Goal: Information Seeking & Learning: Learn about a topic

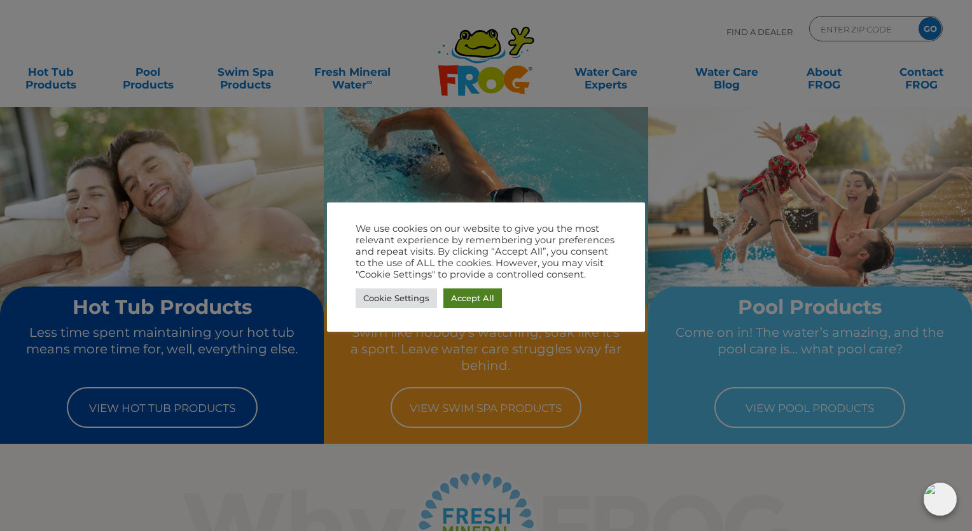
click at [473, 299] on link "Accept All" at bounding box center [472, 298] width 59 height 20
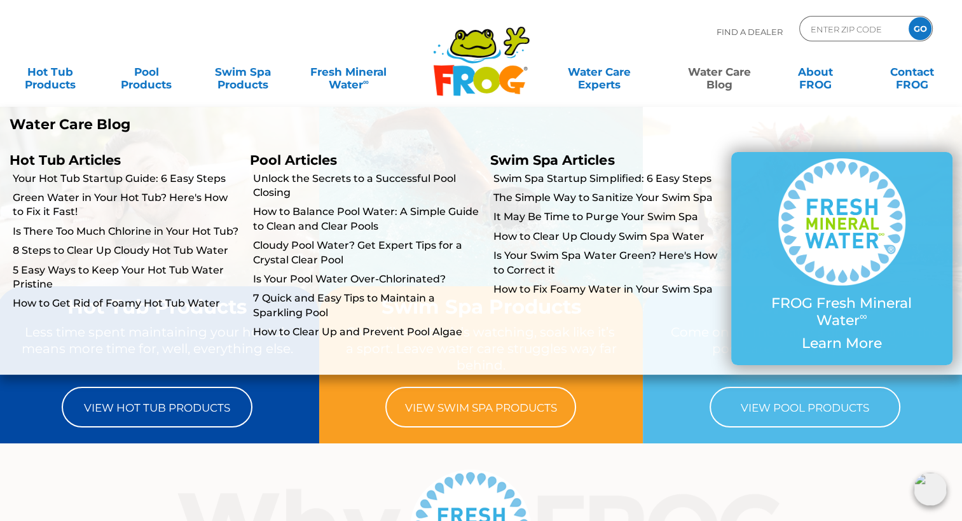
click at [721, 81] on link "Water Care Blog" at bounding box center [719, 71] width 75 height 25
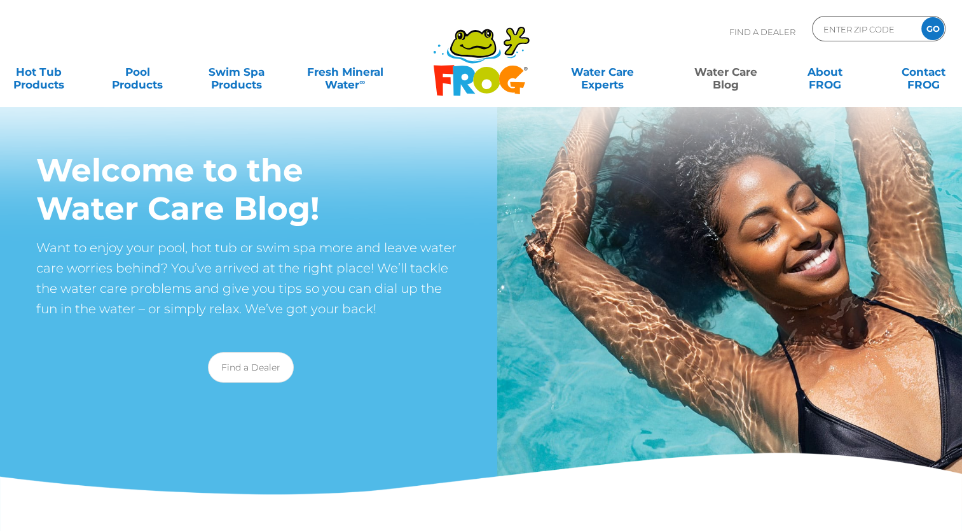
click at [721, 81] on link "Water Care Blog" at bounding box center [726, 71] width 77 height 25
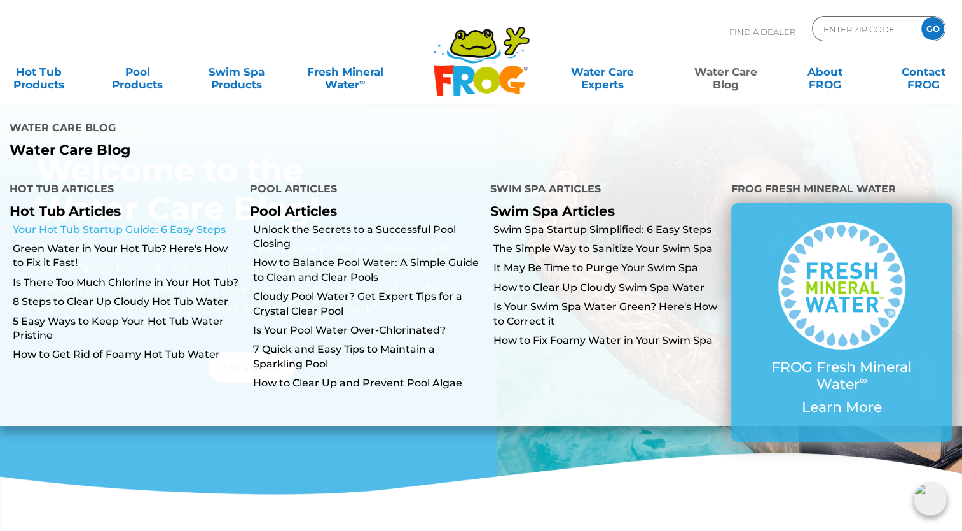
click at [157, 223] on link "Your Hot Tub Startup Guide: 6 Easy Steps" at bounding box center [127, 230] width 228 height 14
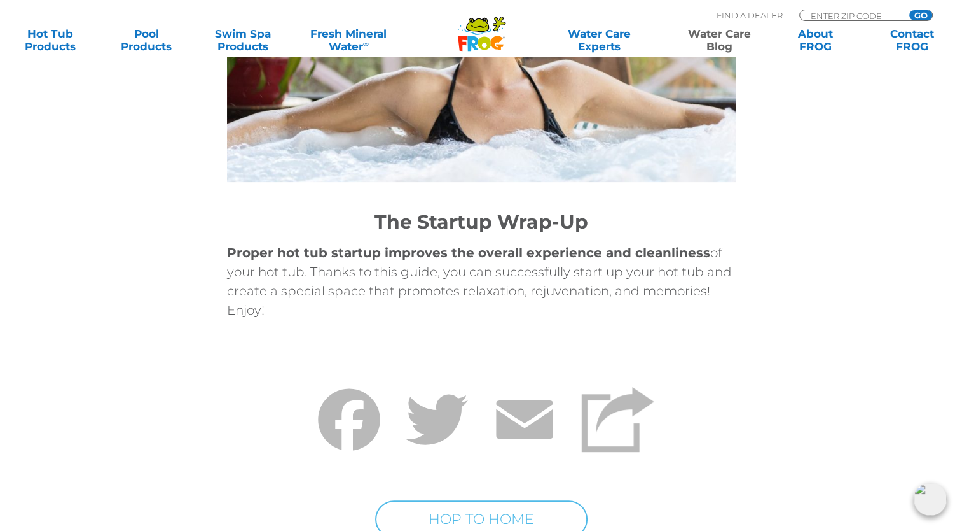
scroll to position [5116, 0]
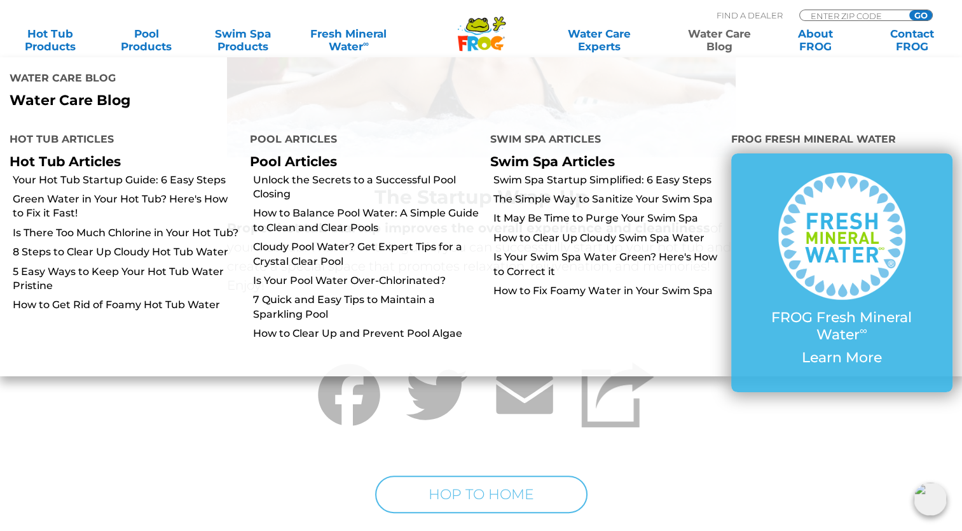
click at [720, 32] on link "Water Care Blog" at bounding box center [719, 39] width 75 height 25
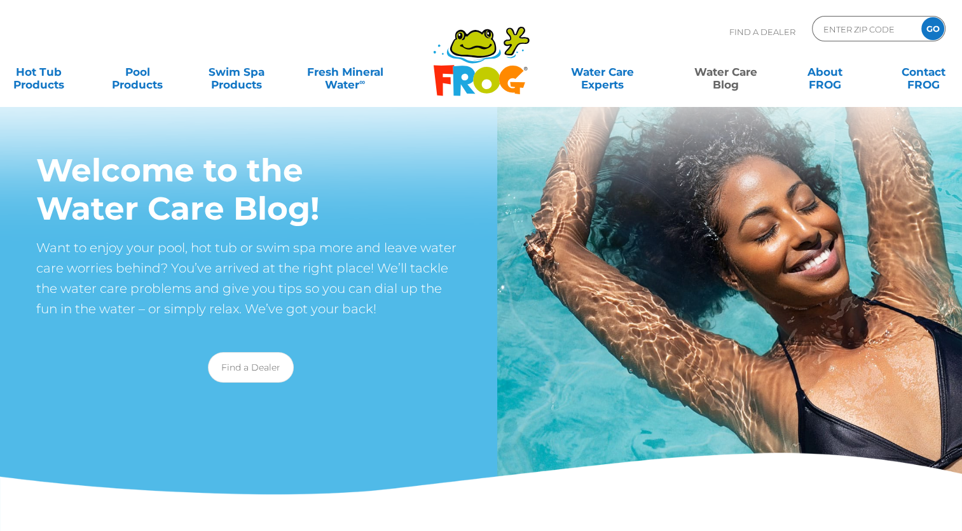
click at [720, 32] on div "Find A Dealer ENTER ZIP CODE GO" at bounding box center [481, 37] width 962 height 43
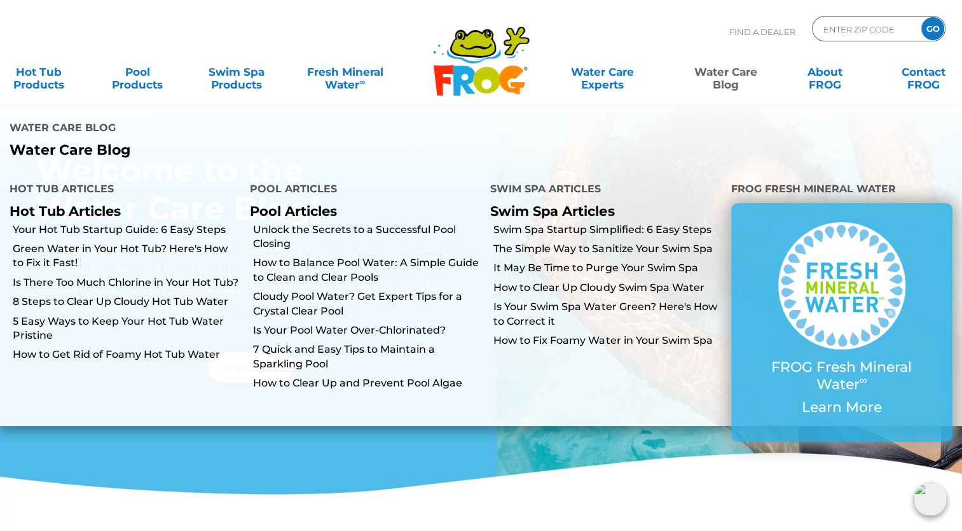
click at [724, 68] on link "Water Care Blog" at bounding box center [726, 71] width 77 height 25
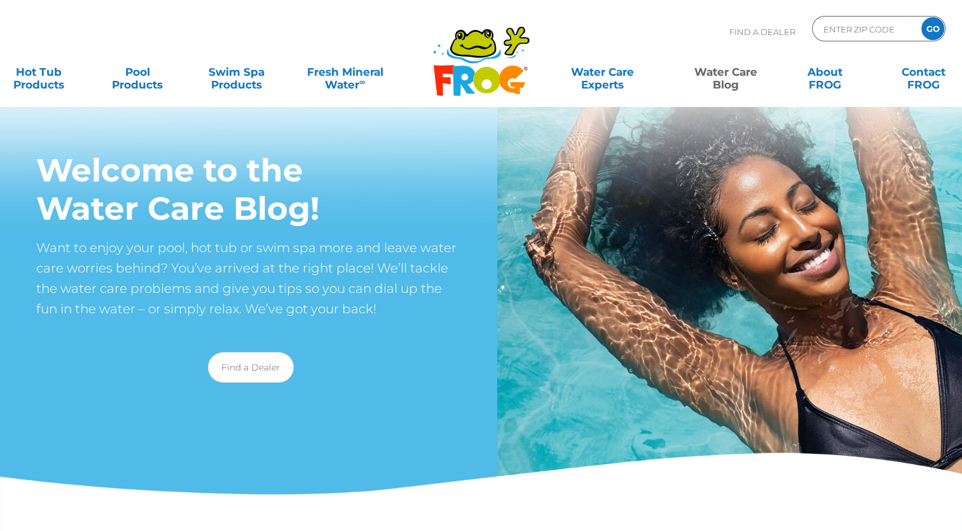
click at [724, 68] on link "Water Care Blog" at bounding box center [726, 71] width 77 height 25
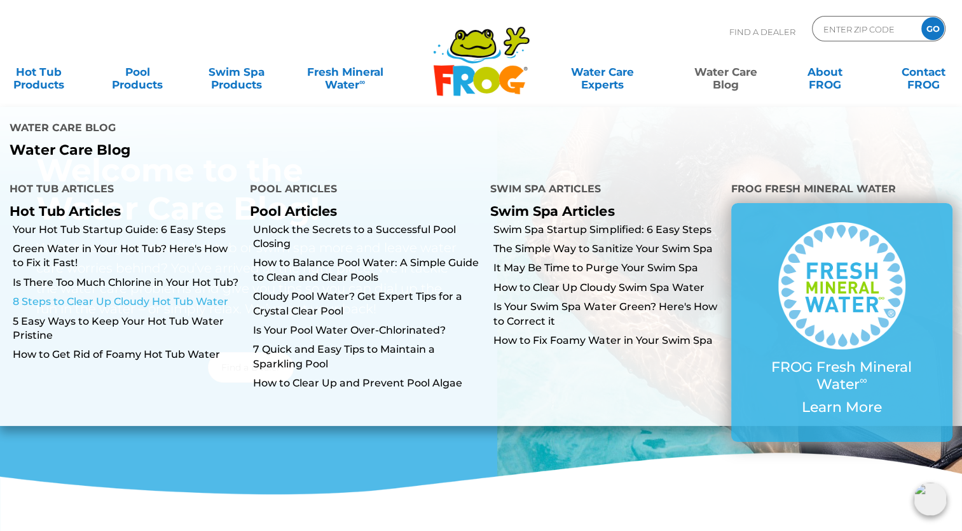
click at [175, 295] on link "8 Steps to Clear Up Cloudy Hot Tub Water" at bounding box center [127, 302] width 228 height 14
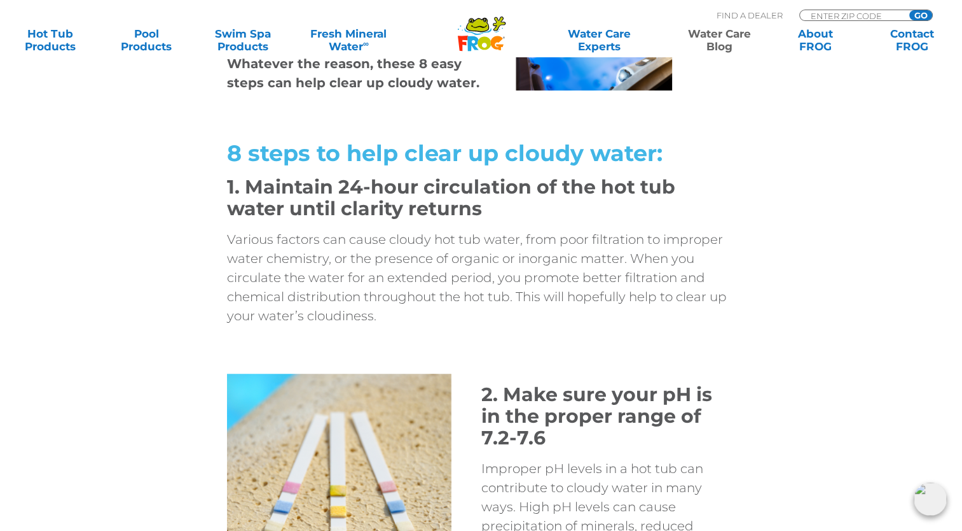
scroll to position [897, 0]
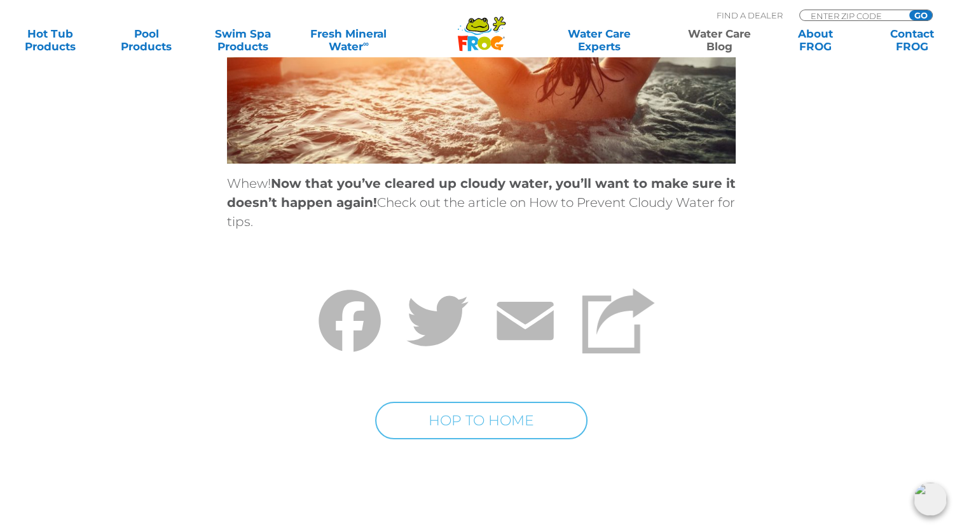
scroll to position [4730, 0]
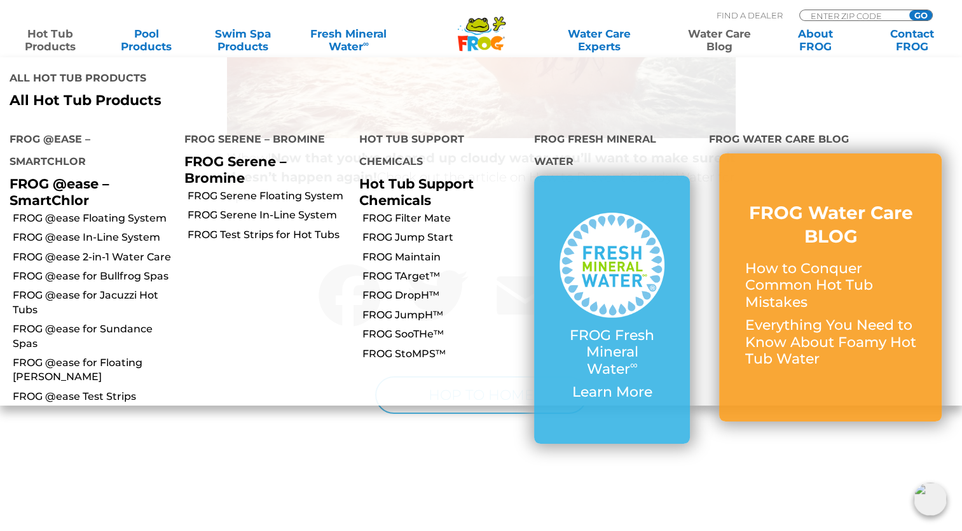
click at [59, 41] on link "Hot Tub Products" at bounding box center [50, 39] width 75 height 25
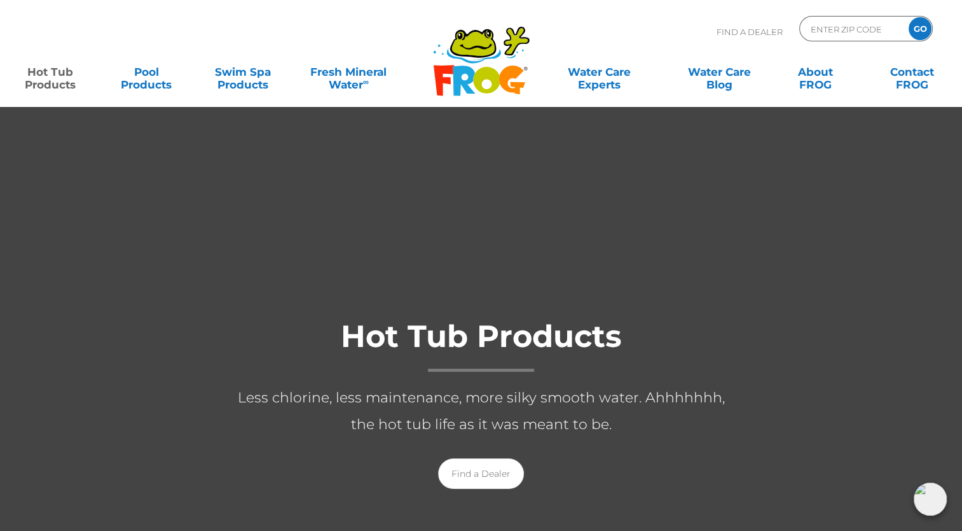
click at [686, 420] on p "Less chlorine, less maintenance, more silky smooth water. Ahhhhhhh, the hot tub…" at bounding box center [481, 410] width 509 height 53
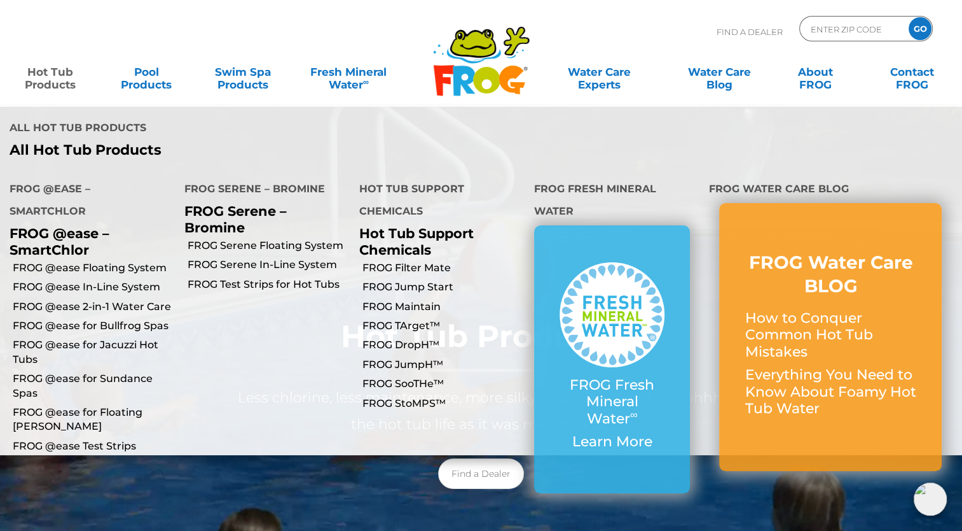
click at [41, 74] on link "Hot Tub Products" at bounding box center [50, 71] width 75 height 25
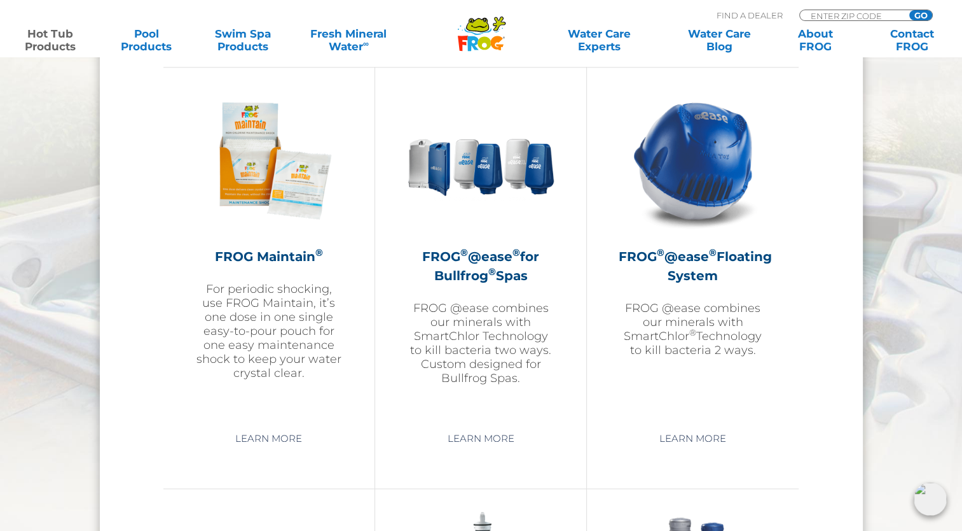
scroll to position [1473, 0]
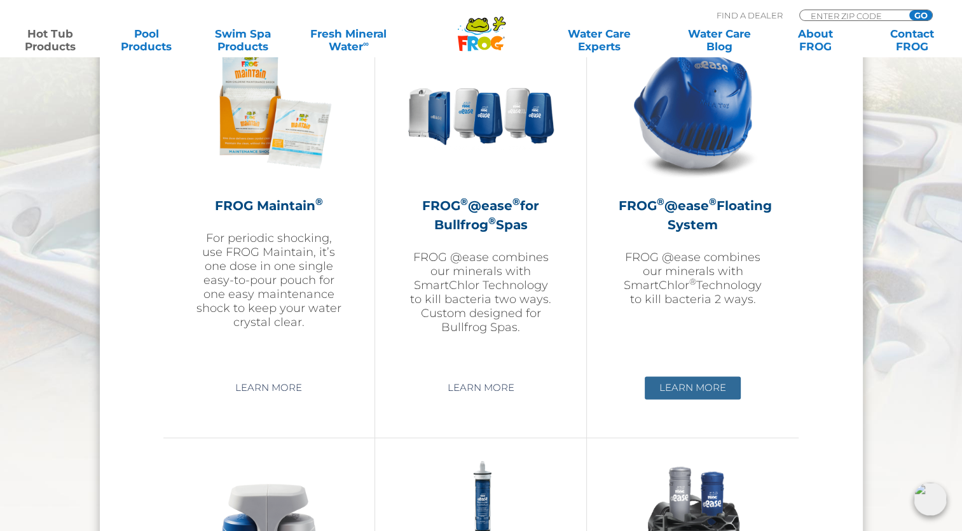
click at [690, 387] on link "Learn More" at bounding box center [693, 387] width 96 height 23
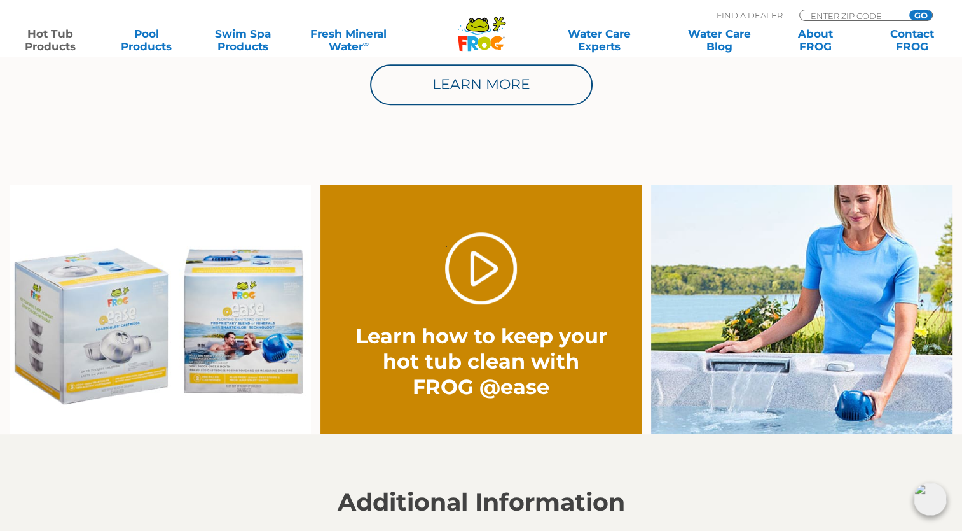
scroll to position [904, 0]
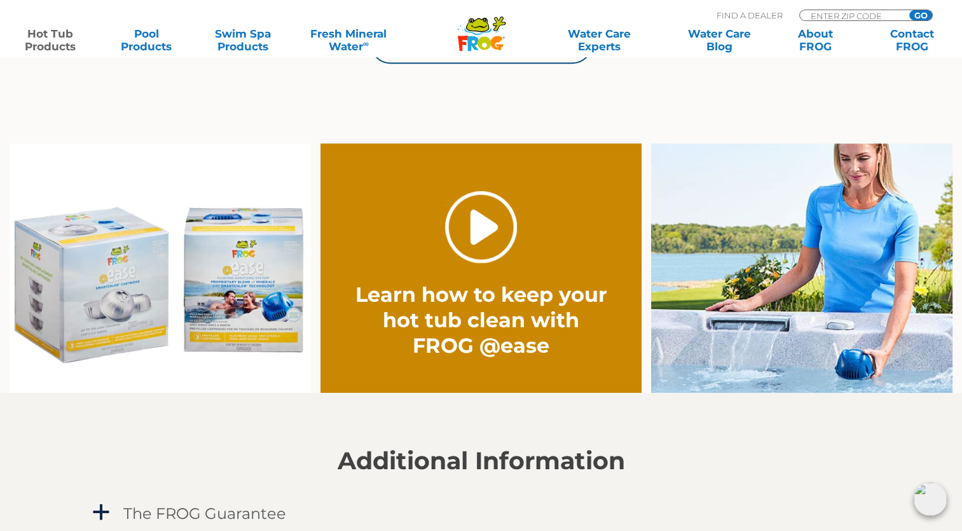
click at [501, 223] on link "." at bounding box center [481, 227] width 72 height 72
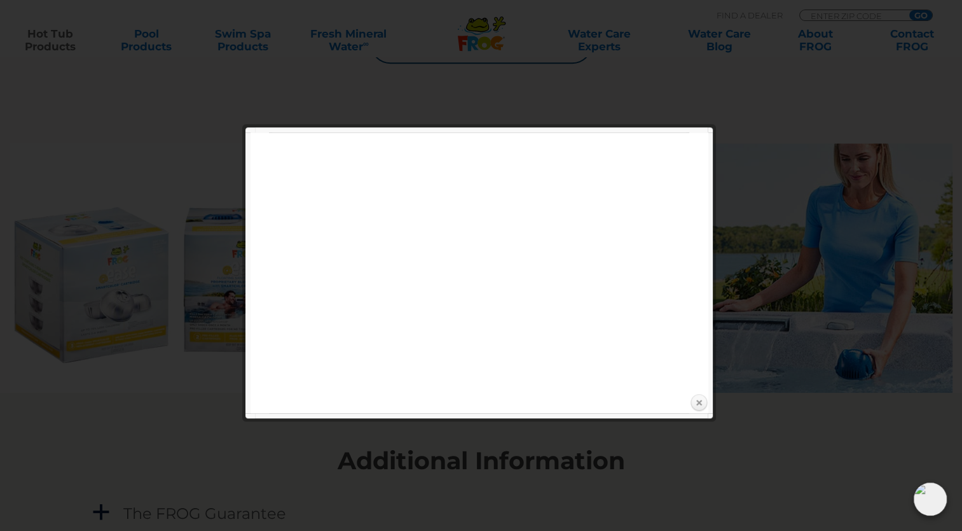
click at [691, 401] on link "Close" at bounding box center [699, 402] width 19 height 19
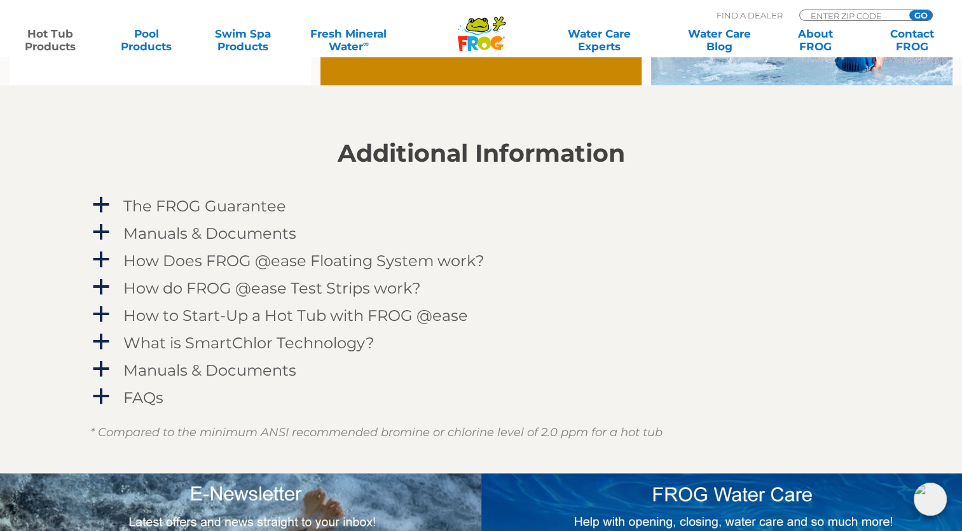
scroll to position [1317, 0]
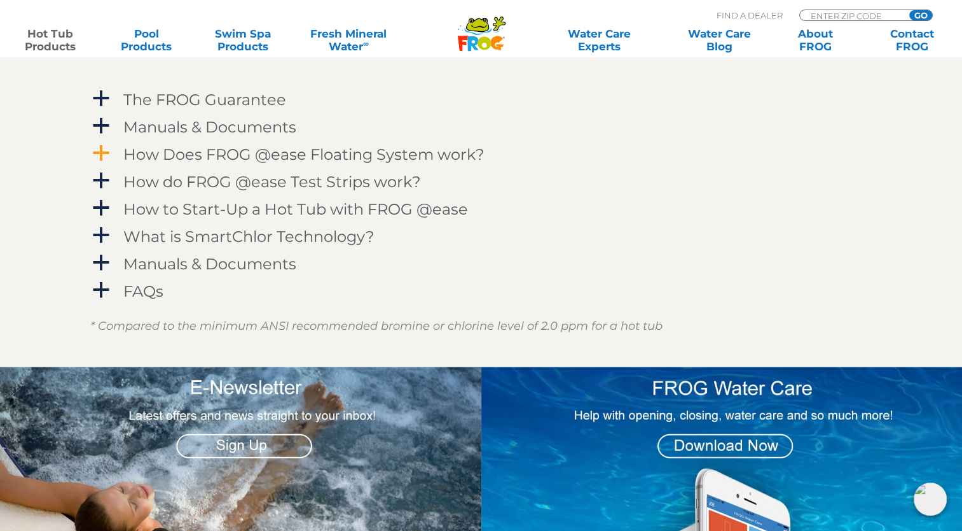
click at [101, 151] on span "a" at bounding box center [101, 153] width 19 height 19
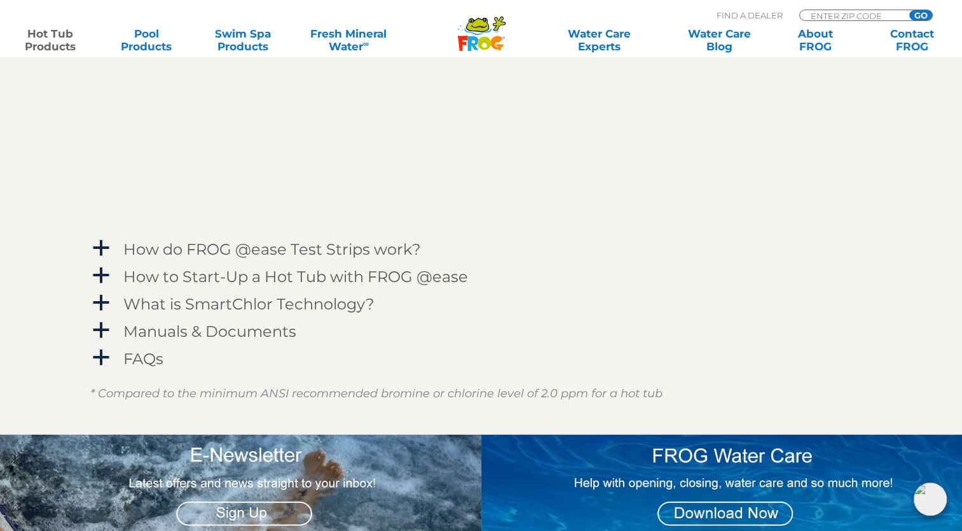
scroll to position [1674, 0]
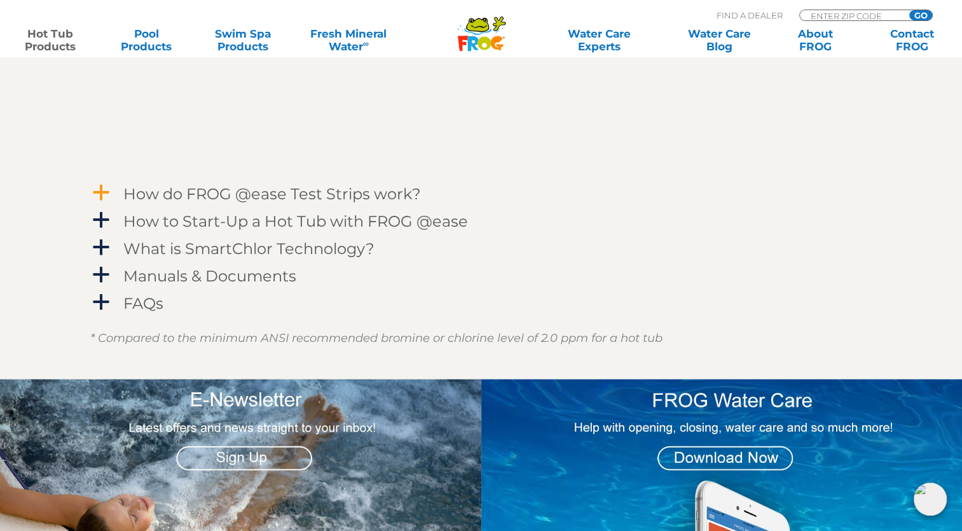
click at [101, 192] on span "a" at bounding box center [101, 192] width 19 height 19
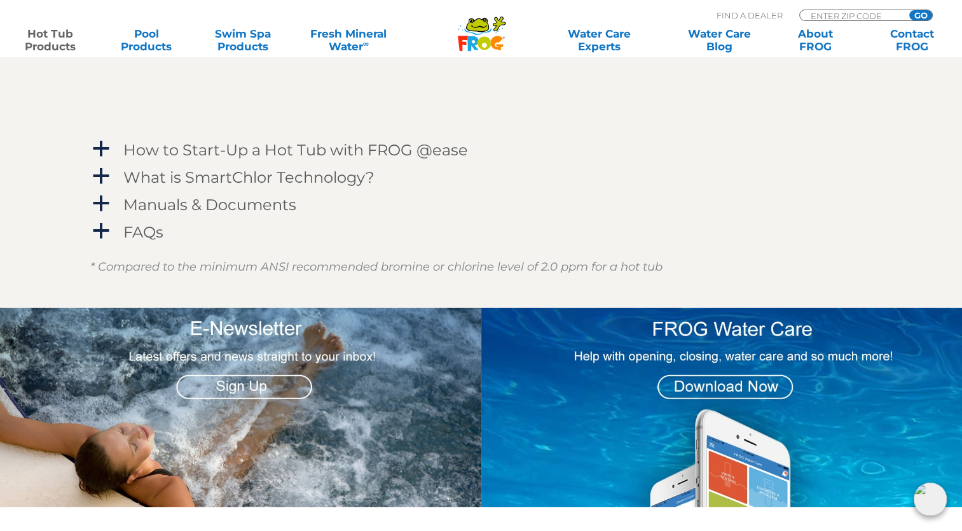
scroll to position [2109, 0]
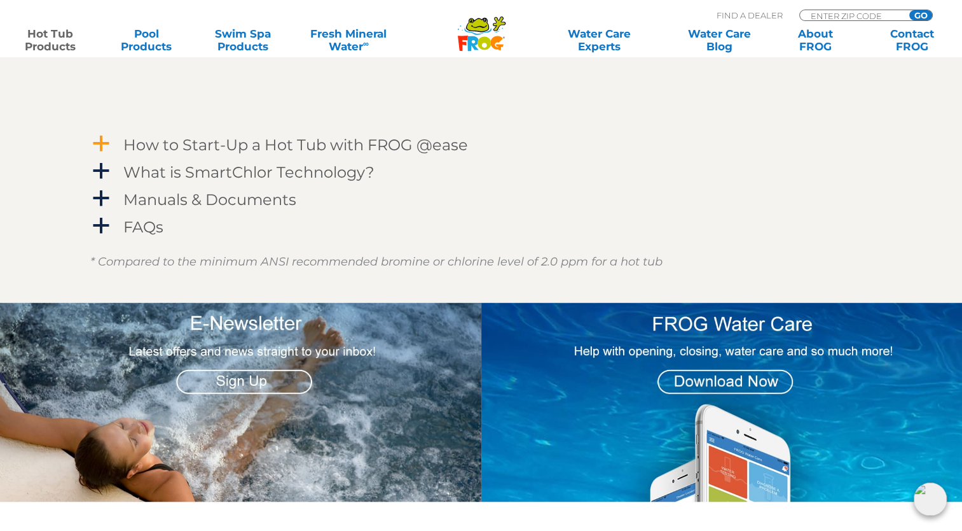
click at [105, 139] on span "a" at bounding box center [101, 143] width 19 height 19
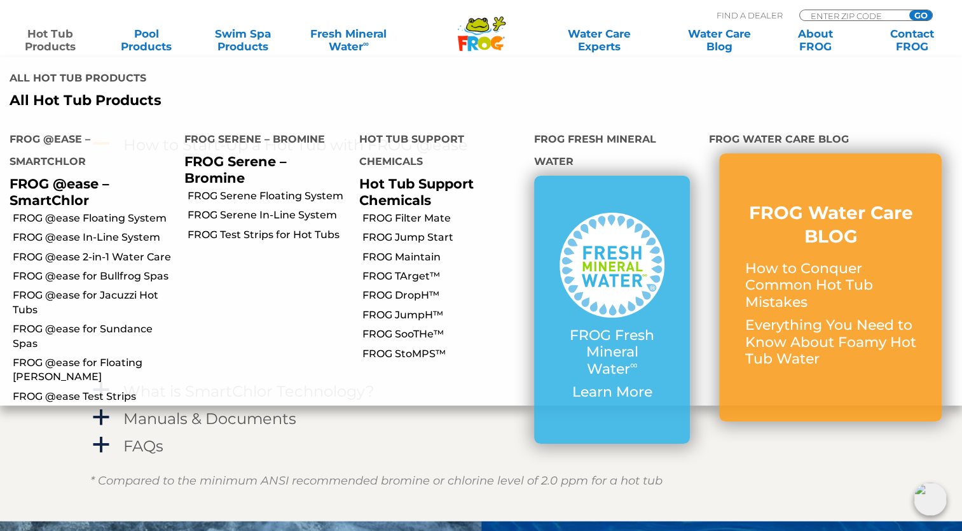
click at [58, 49] on link "Hot Tub Products" at bounding box center [50, 39] width 75 height 25
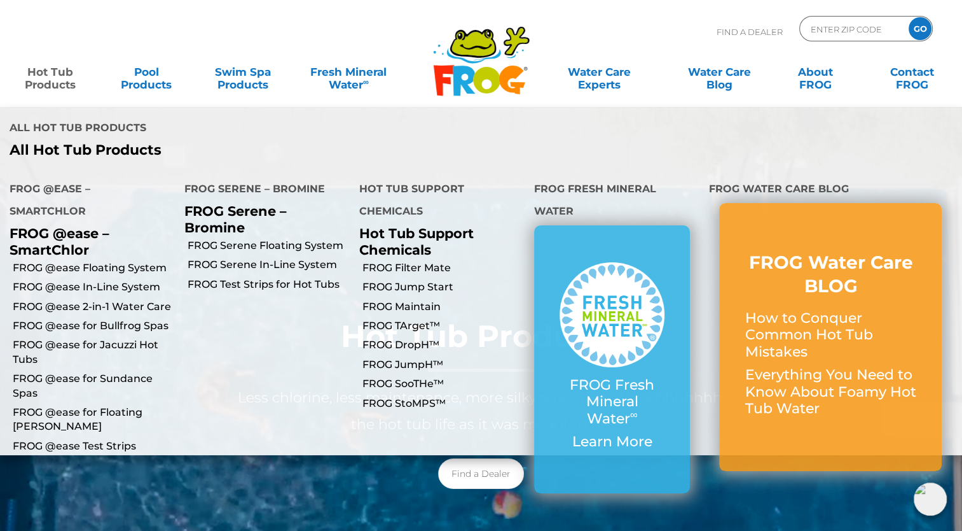
click at [56, 69] on link "Hot Tub Products" at bounding box center [50, 71] width 75 height 25
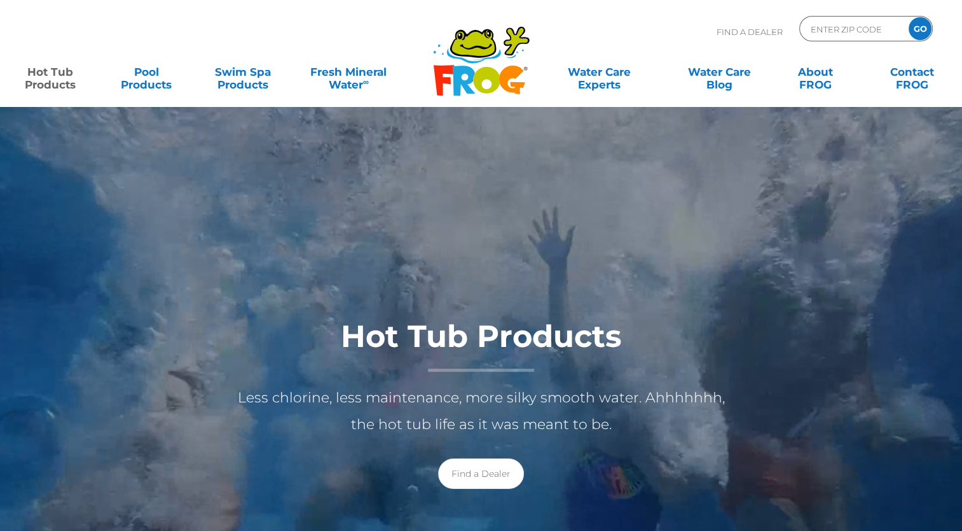
click at [56, 69] on link "Hot Tub Products" at bounding box center [50, 71] width 75 height 25
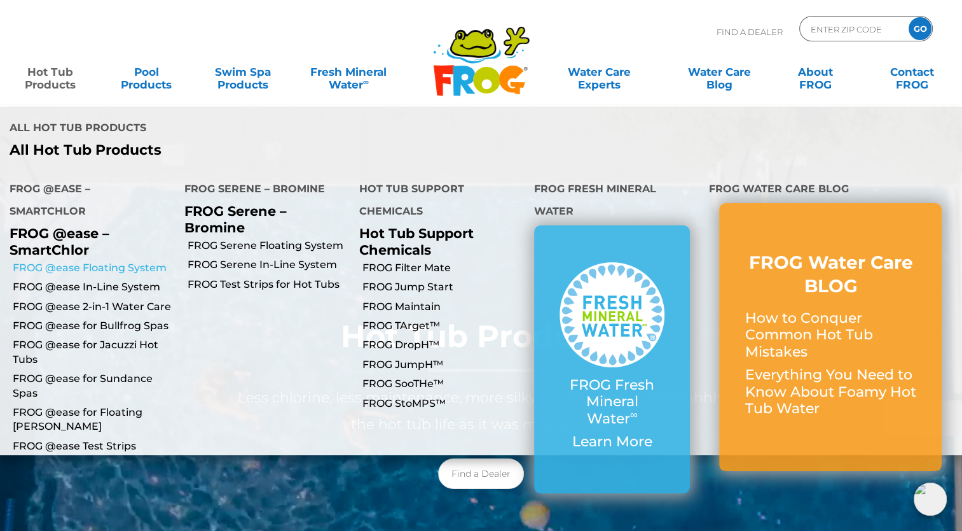
click at [120, 261] on link "FROG @ease Floating System" at bounding box center [94, 268] width 162 height 14
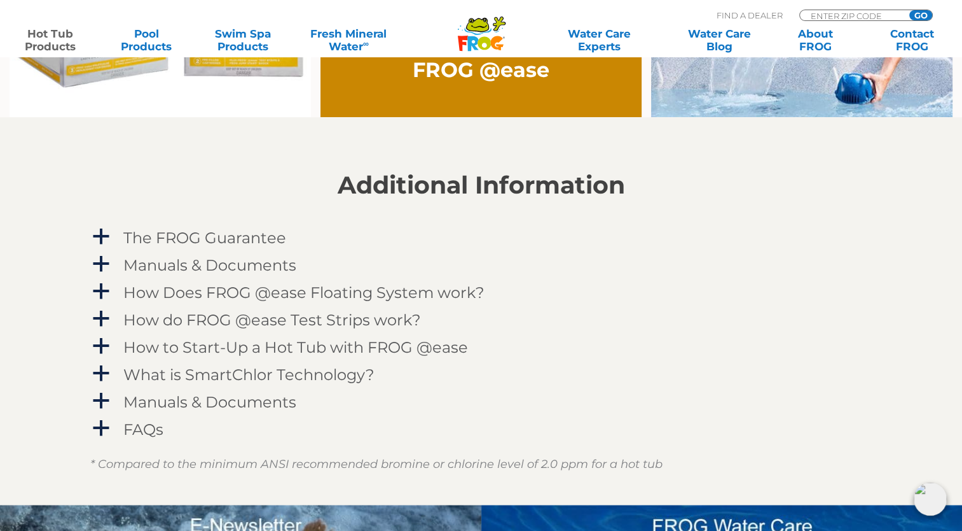
scroll to position [1171, 0]
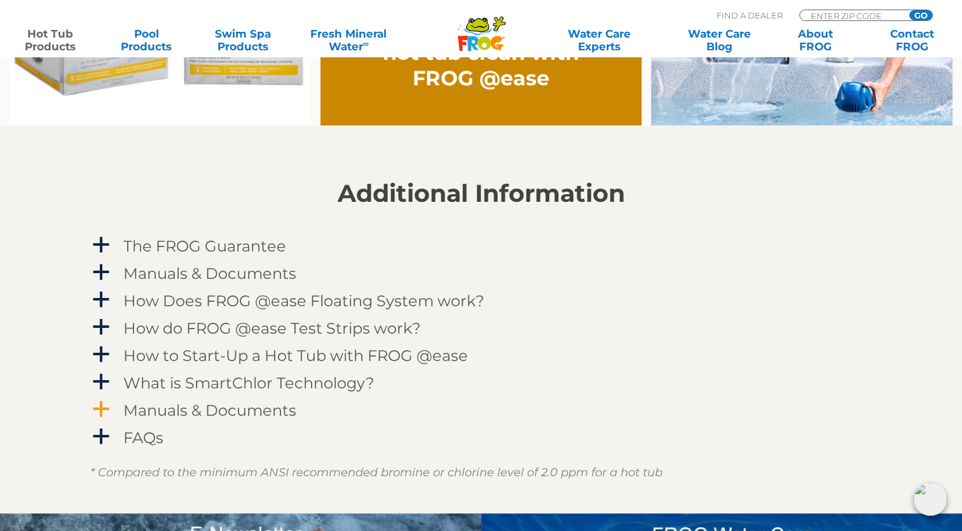
click at [98, 401] on span "a" at bounding box center [101, 408] width 19 height 19
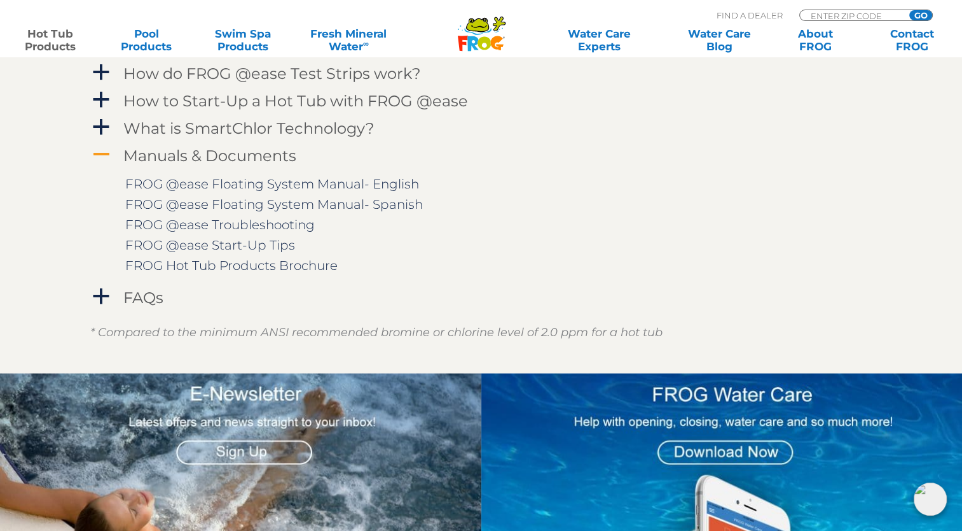
scroll to position [1422, 0]
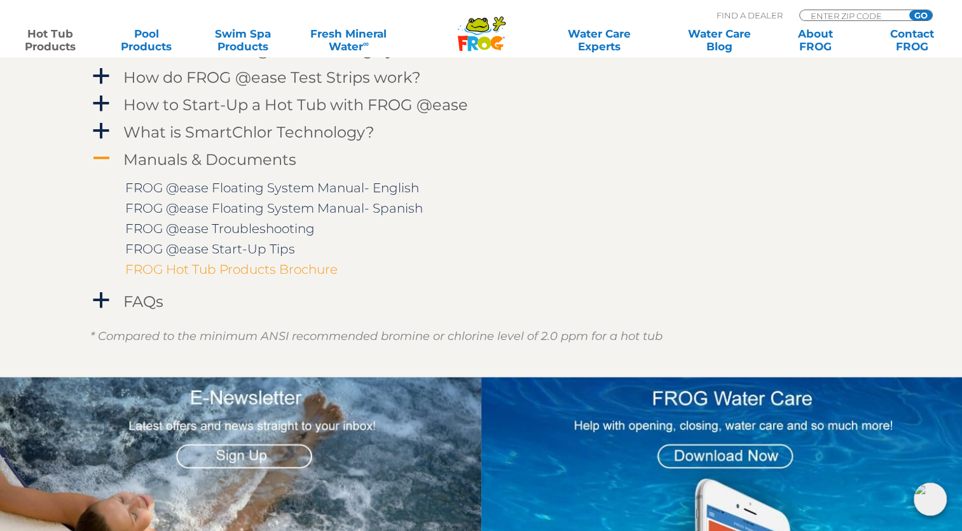
click at [223, 267] on link "FROG Hot Tub Products Brochure" at bounding box center [231, 268] width 212 height 15
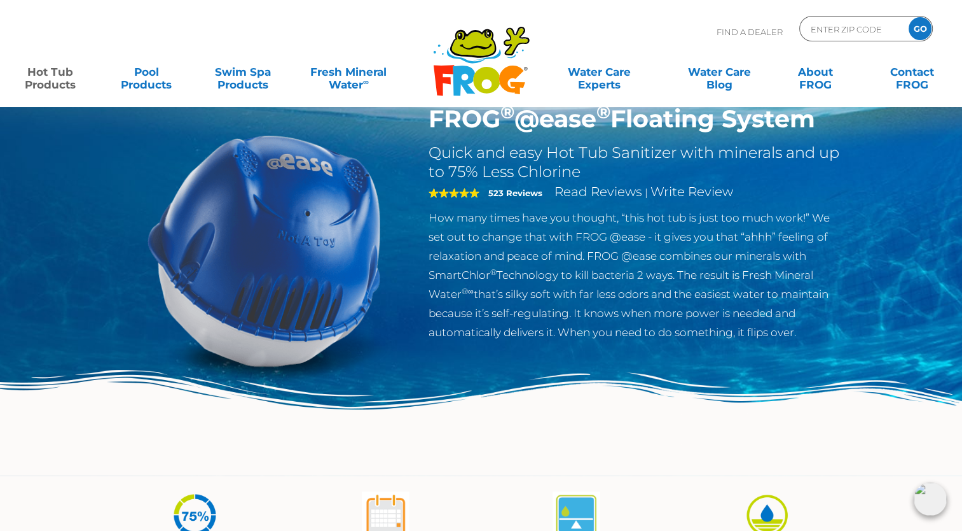
scroll to position [0, 0]
